Goal: Navigation & Orientation: Go to known website

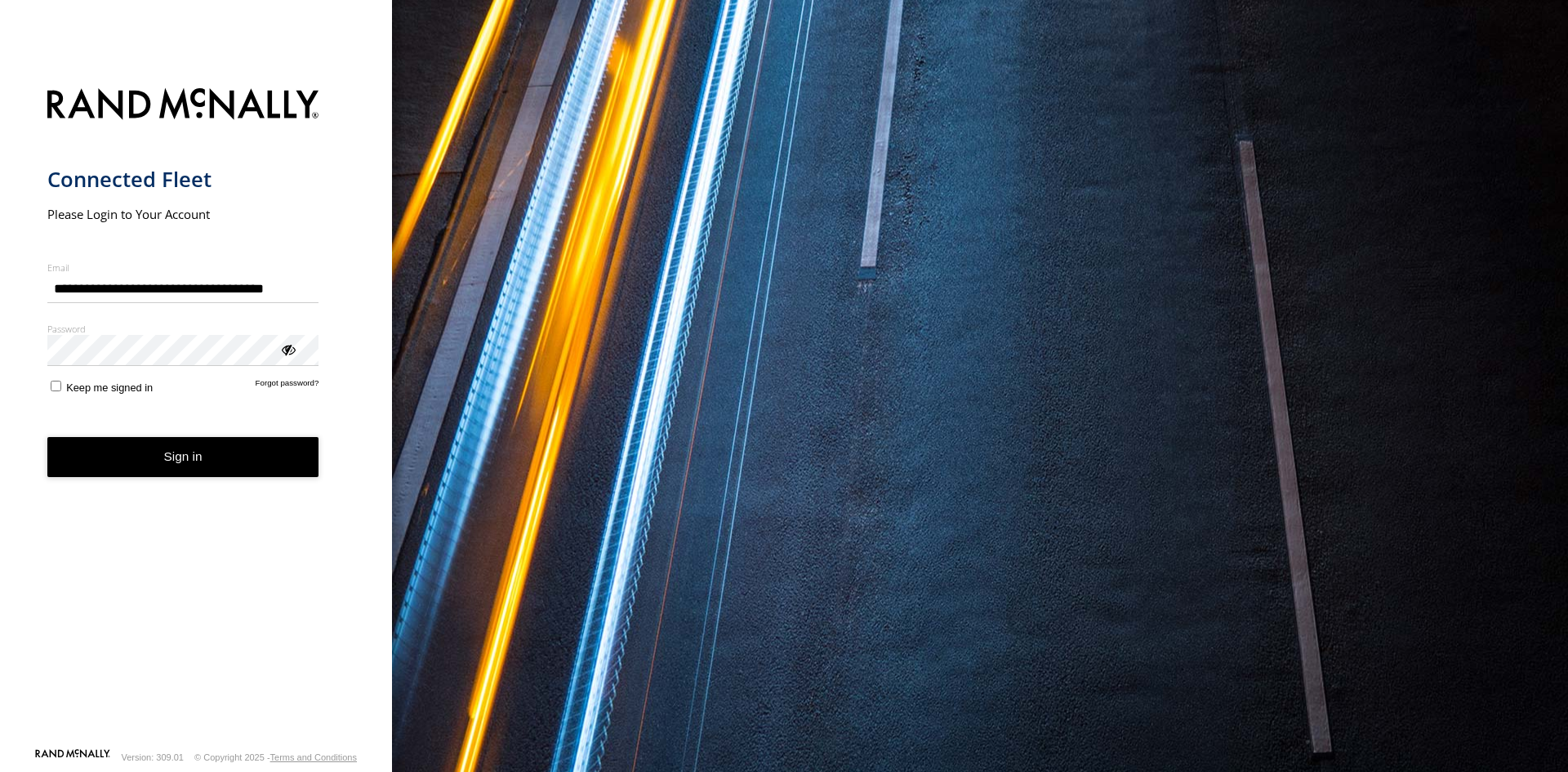
type input "**********"
click at [116, 450] on button "Sign in" at bounding box center [183, 457] width 272 height 40
